Goal: Task Accomplishment & Management: Complete application form

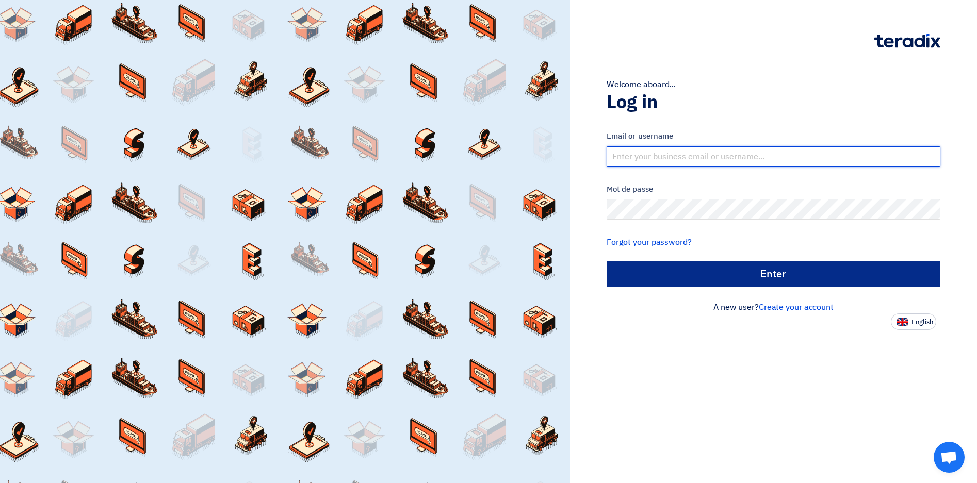
type input "[EMAIL_ADDRESS][DOMAIN_NAME]"
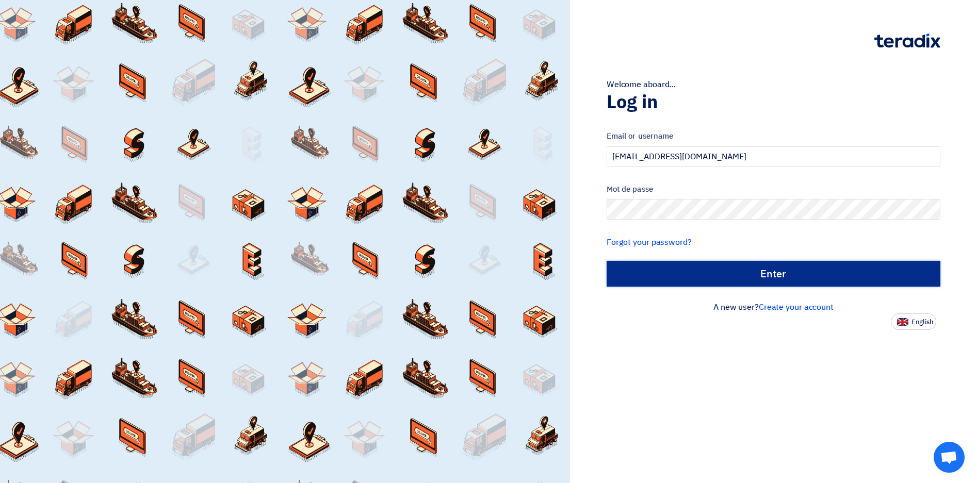
click at [764, 271] on input "الدخول" at bounding box center [774, 274] width 334 height 26
type input "Sign in"
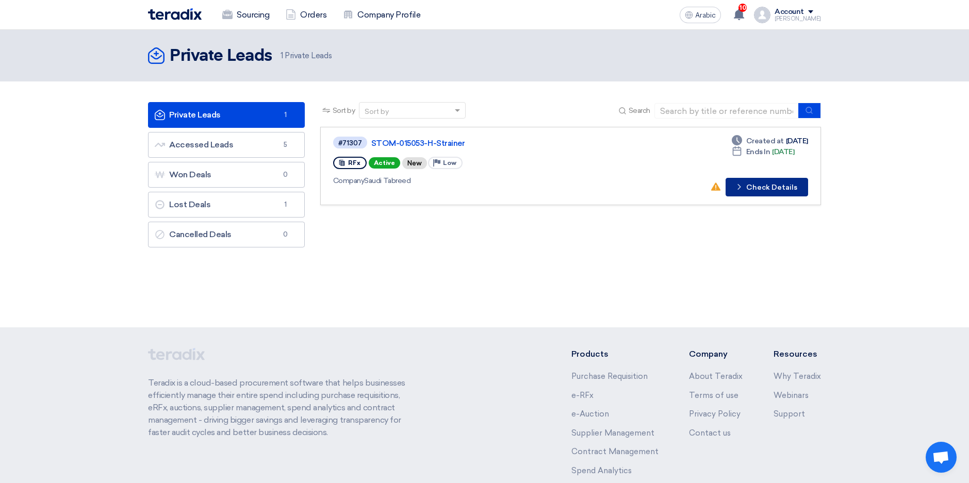
click at [761, 190] on font "Check Details" at bounding box center [771, 187] width 51 height 7
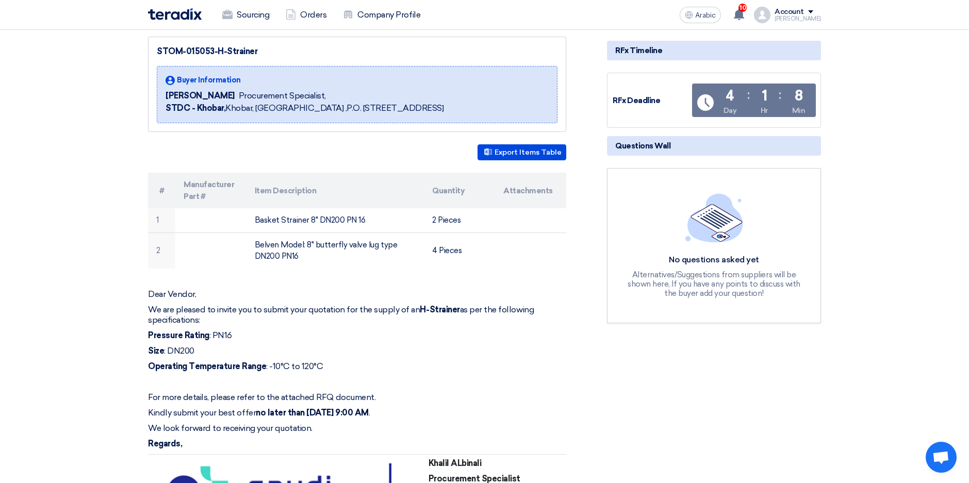
scroll to position [155, 0]
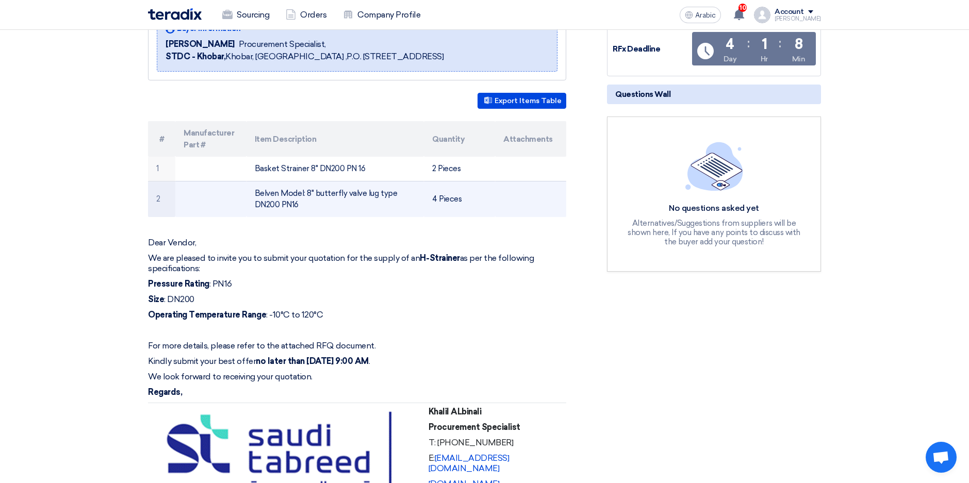
click at [254, 190] on td "Belven Model: 8" butterfly valve lug type DN200 PN16" at bounding box center [336, 199] width 178 height 36
drag, startPoint x: 255, startPoint y: 191, endPoint x: 321, endPoint y: 208, distance: 67.7
click at [321, 208] on td "Belven Model: 8" butterfly valve lug type DN200 PN16" at bounding box center [336, 199] width 178 height 36
copy font "Belven Model: 8" butterfly valve lug type DN200 PN16"
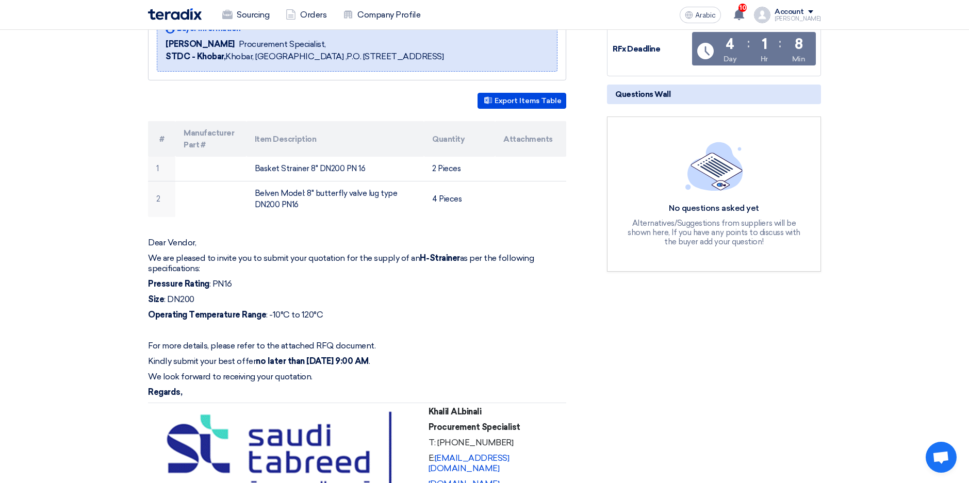
scroll to position [0, 0]
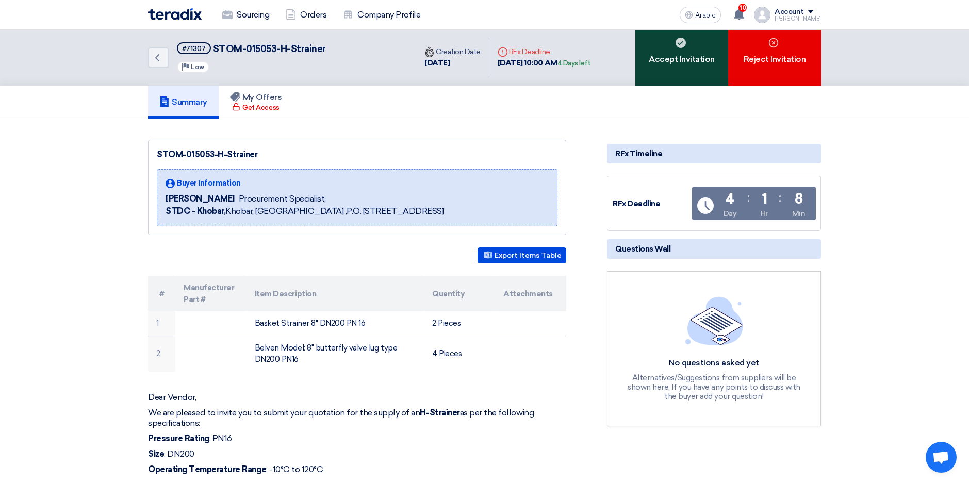
click at [691, 60] on font "Accept Invitation" at bounding box center [682, 59] width 66 height 12
